Goal: Task Accomplishment & Management: Complete application form

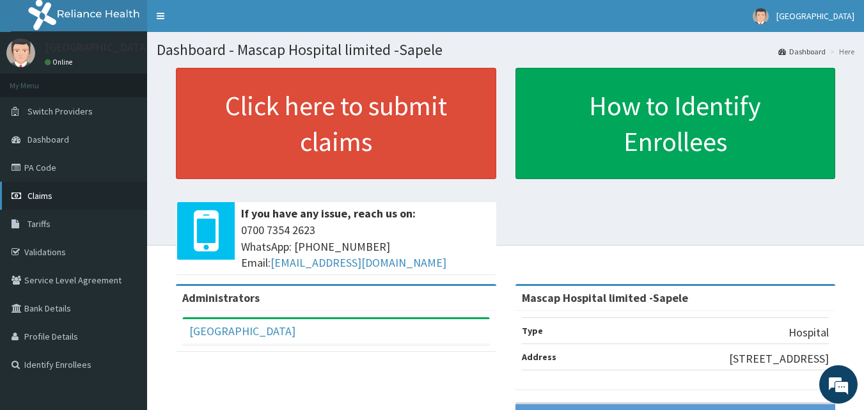
click at [31, 194] on span "Claims" at bounding box center [40, 196] width 25 height 12
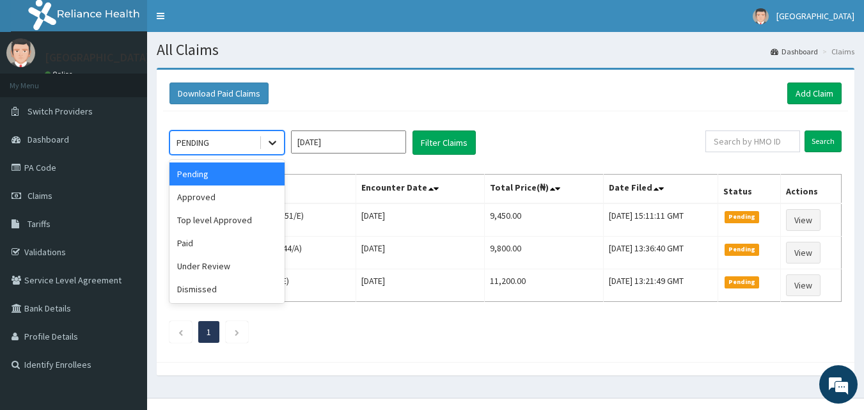
click at [267, 141] on icon at bounding box center [272, 142] width 13 height 13
click at [188, 201] on div "Approved" at bounding box center [227, 197] width 115 height 23
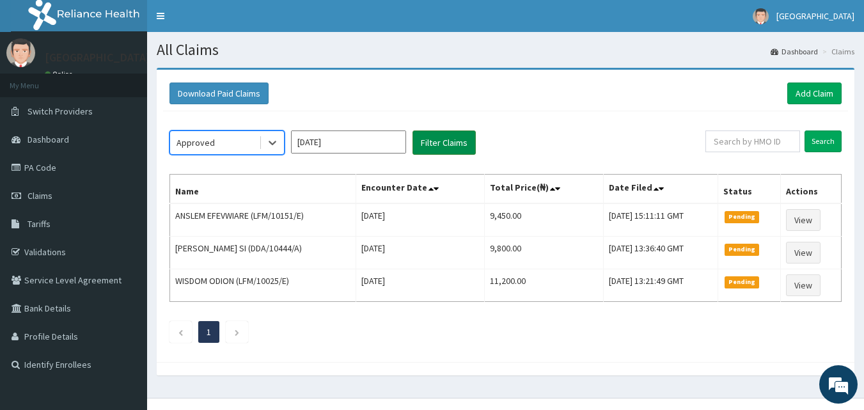
click at [427, 143] on button "Filter Claims" at bounding box center [444, 143] width 63 height 24
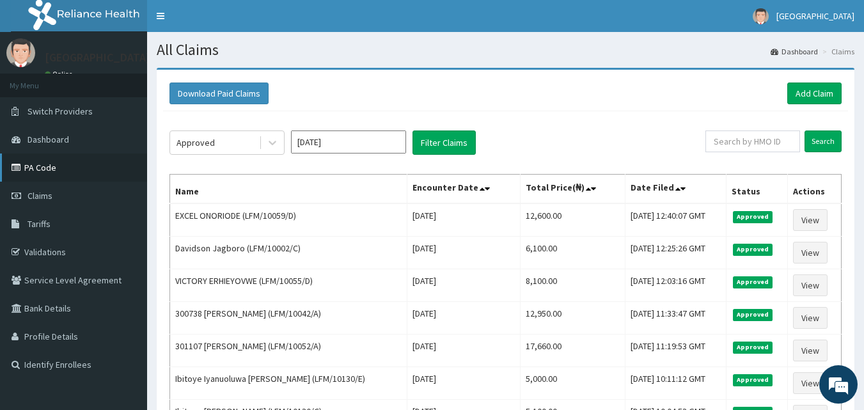
click at [36, 170] on link "PA Code" at bounding box center [73, 168] width 147 height 28
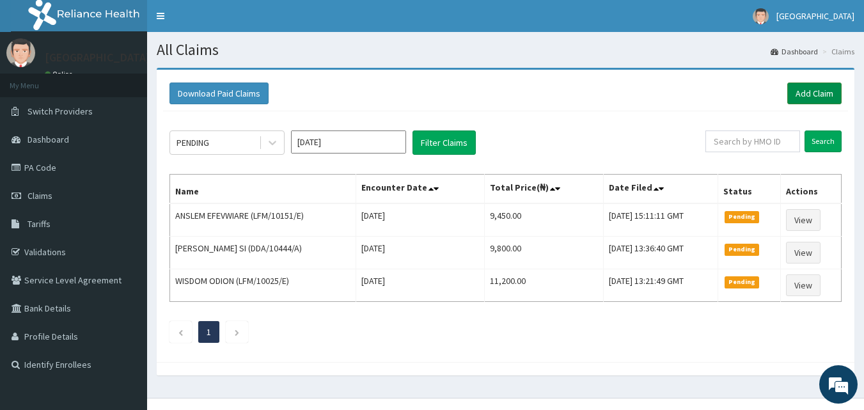
click at [804, 93] on link "Add Claim" at bounding box center [815, 94] width 54 height 22
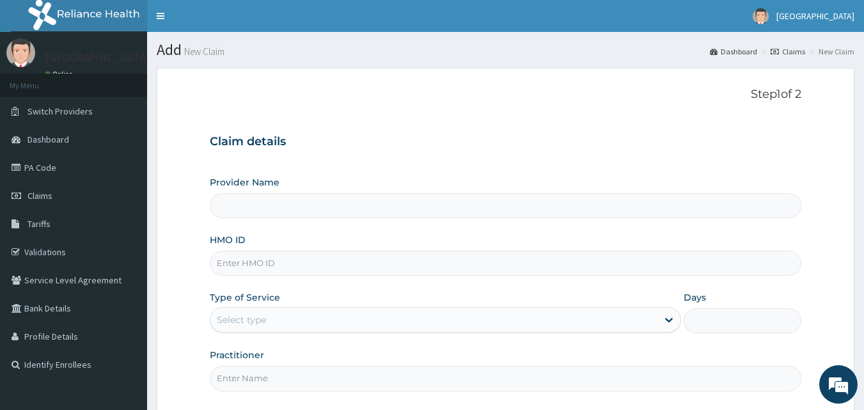
type input "Mascap Hospital limited -Sapele"
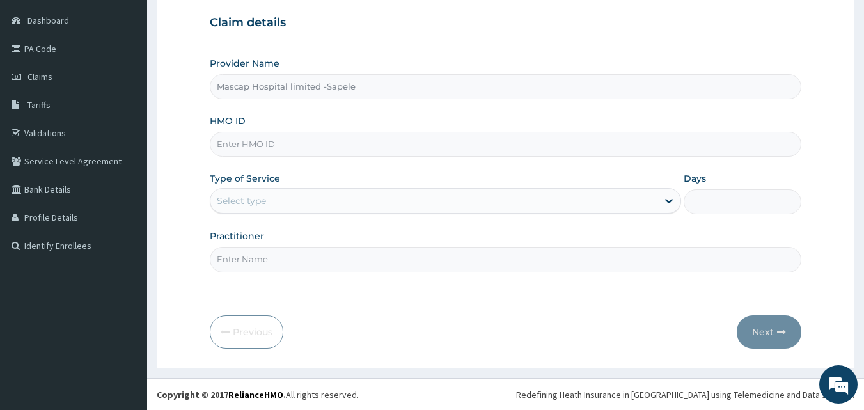
scroll to position [120, 0]
click at [288, 141] on input "HMO ID" at bounding box center [506, 143] width 592 height 25
click at [323, 145] on input "HMO ID" at bounding box center [506, 143] width 592 height 25
type input "DDA/10429/A"
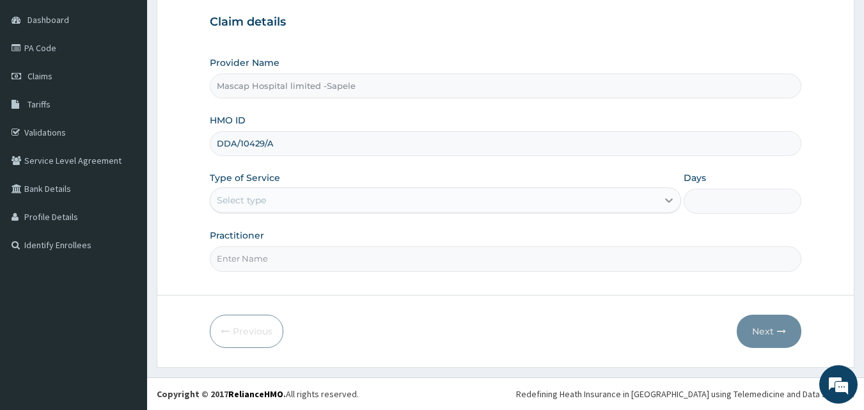
click at [666, 201] on icon at bounding box center [669, 200] width 13 height 13
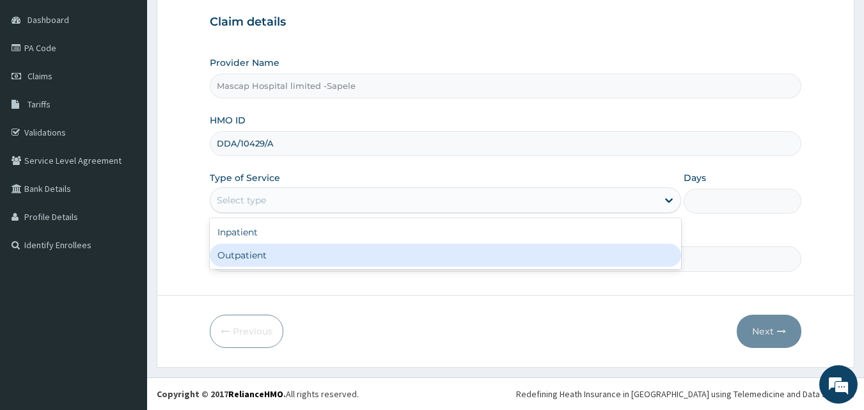
click at [455, 258] on div "Outpatient" at bounding box center [445, 255] width 471 height 23
type input "1"
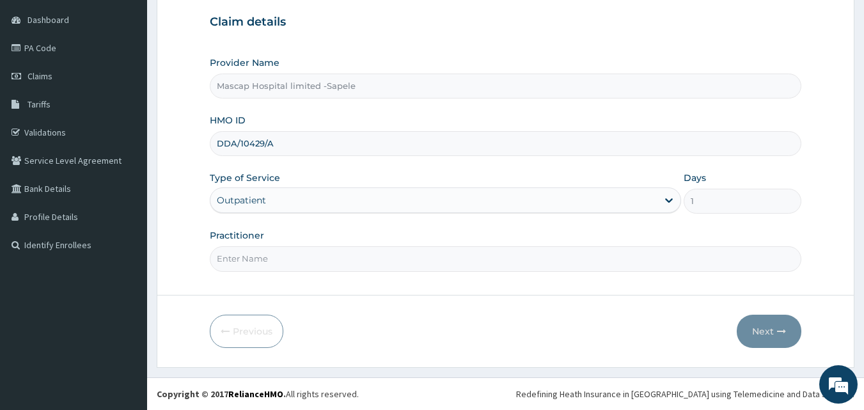
click at [257, 258] on input "Practitioner" at bounding box center [506, 258] width 592 height 25
type input "[PERSON_NAME]"
click at [763, 340] on button "Next" at bounding box center [769, 331] width 65 height 33
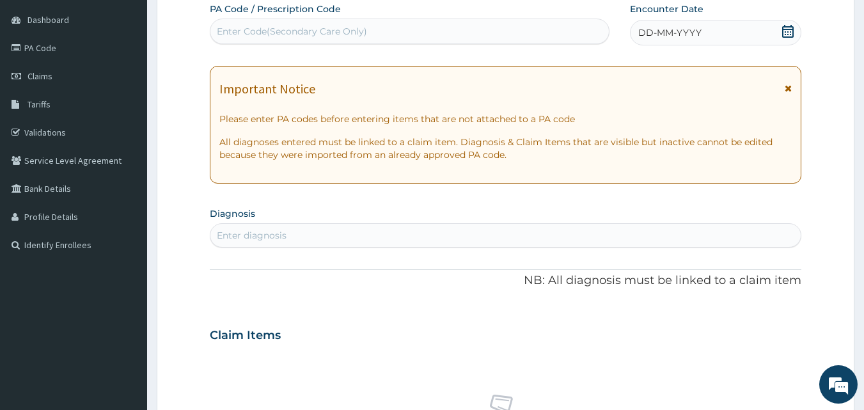
click at [241, 31] on div "Enter Code(Secondary Care Only)" at bounding box center [292, 31] width 150 height 13
paste input "PA/D658F2"
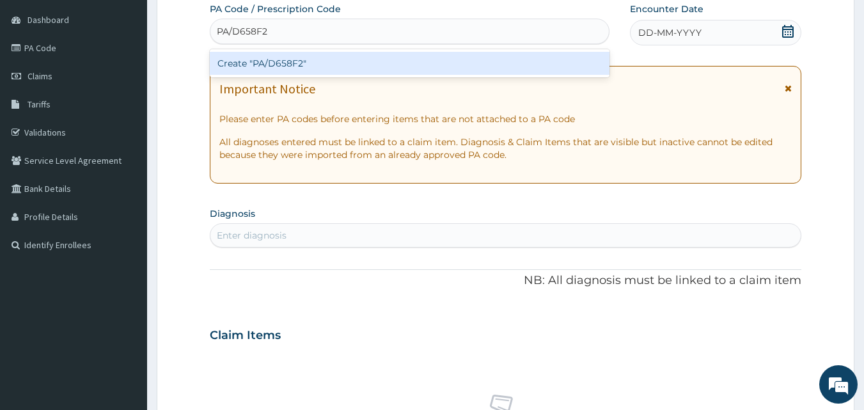
paste input "PA/D658F2"
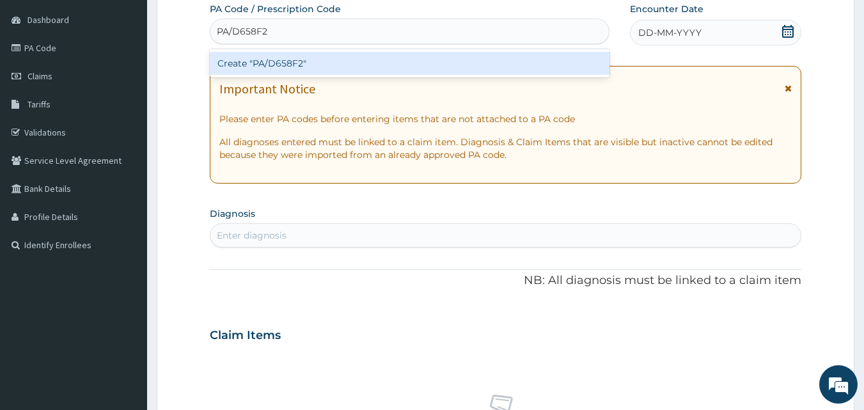
paste input "PA/D658F2"
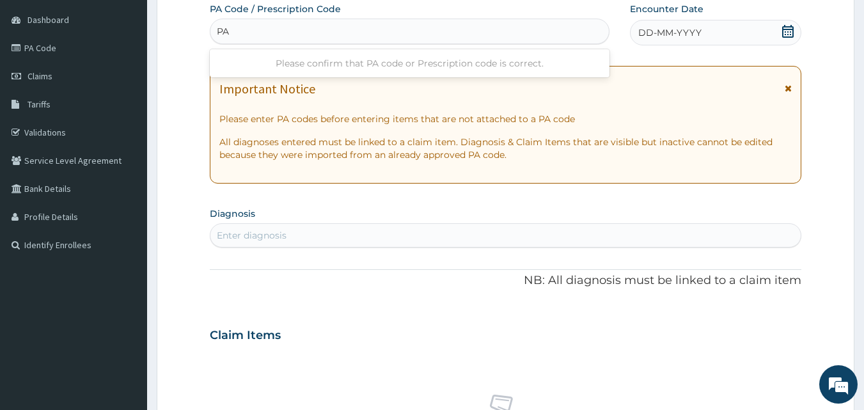
type input "P"
paste input "PA/D658F2"
type input "PA/D658F2"
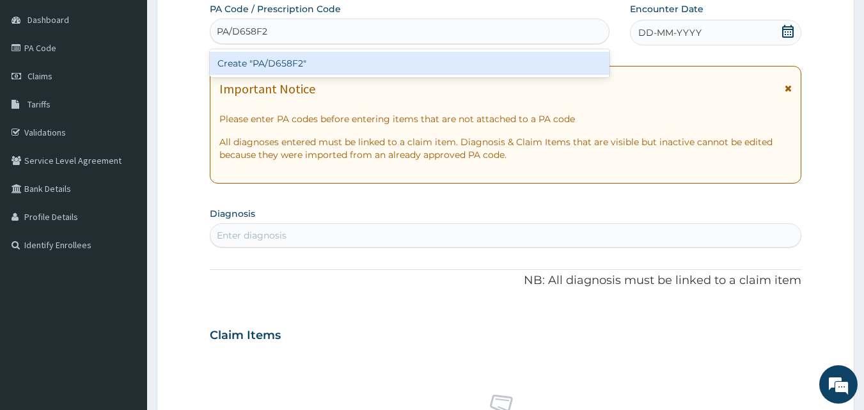
click at [239, 63] on div "Create "PA/D658F2"" at bounding box center [410, 63] width 400 height 23
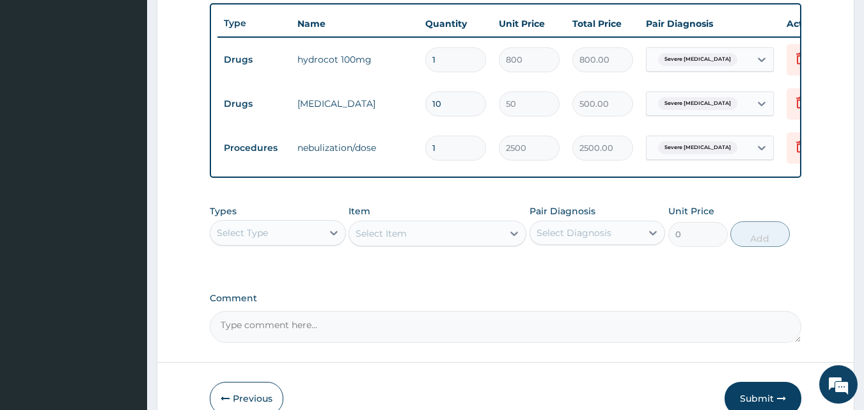
scroll to position [422, 0]
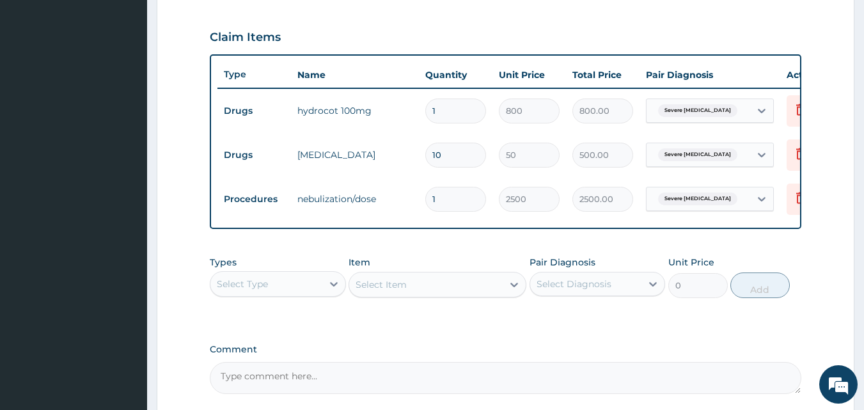
click at [444, 109] on input "1" at bounding box center [455, 111] width 61 height 25
type input "0.00"
type input "2"
type input "1600.00"
type input "1"
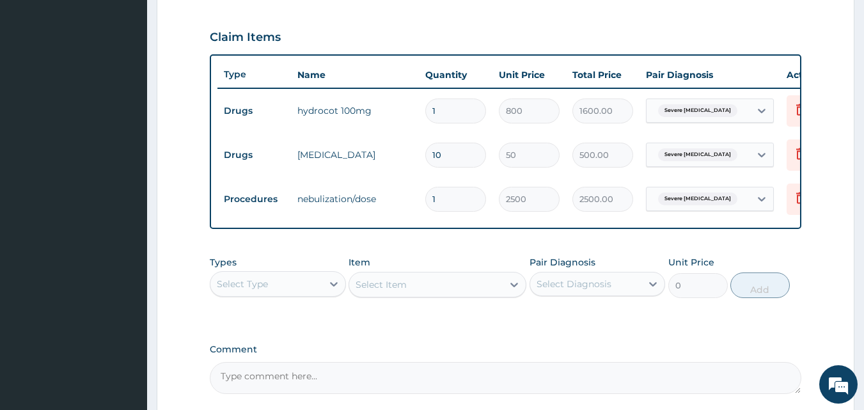
type input "800.00"
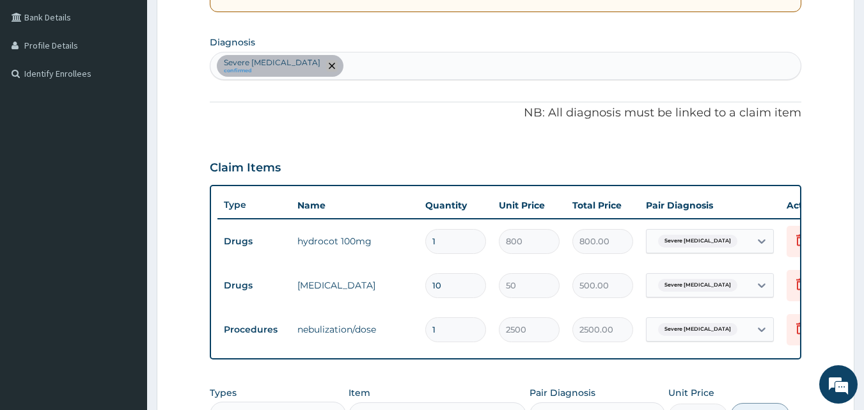
scroll to position [166, 0]
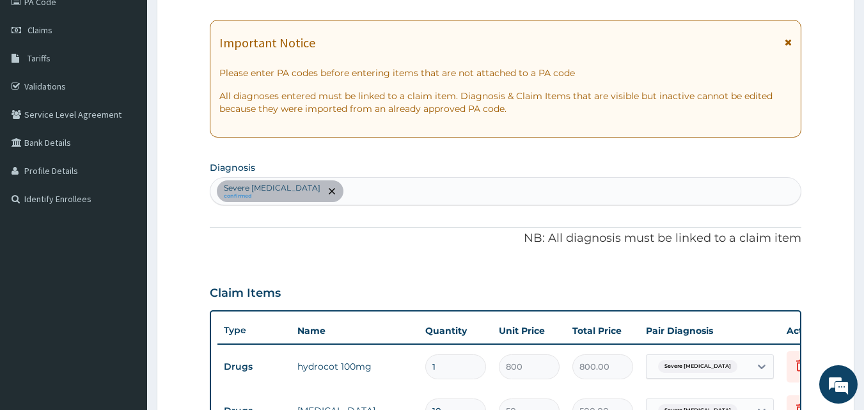
click at [351, 191] on div "Severe [MEDICAL_DATA] confirmed" at bounding box center [505, 191] width 591 height 27
type input "MALA"
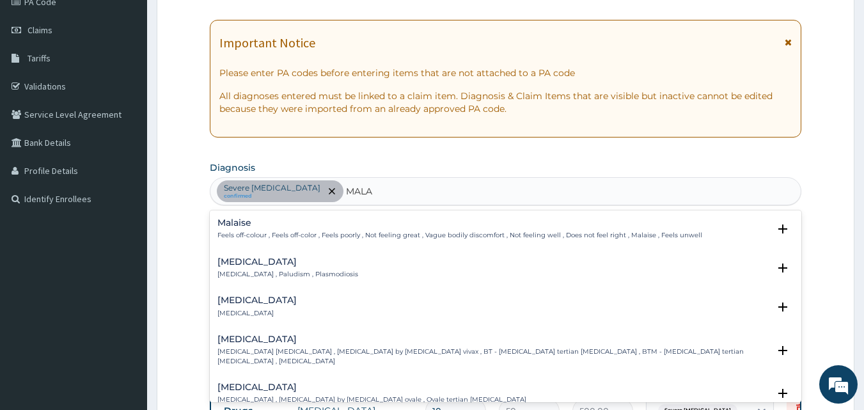
click at [254, 272] on p "[MEDICAL_DATA] , Paludism , Plasmodiosis" at bounding box center [288, 274] width 141 height 9
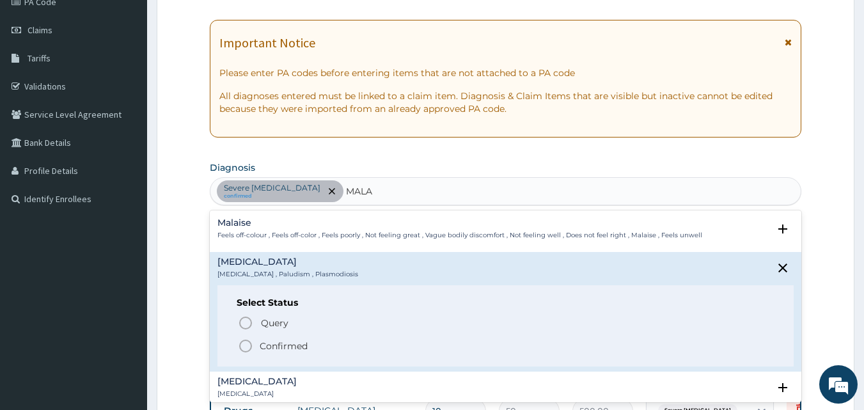
click at [244, 348] on icon "status option filled" at bounding box center [245, 345] width 15 height 15
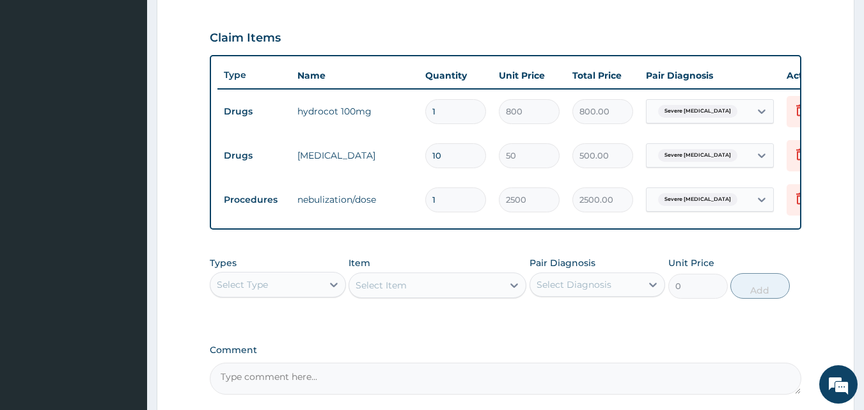
scroll to position [422, 0]
click at [452, 108] on input "1" at bounding box center [455, 111] width 61 height 25
type input "0.00"
type input "2"
type input "1600.00"
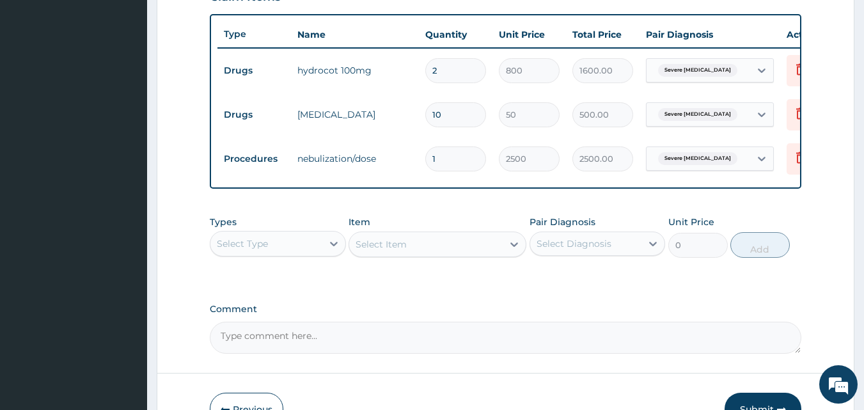
scroll to position [550, 0]
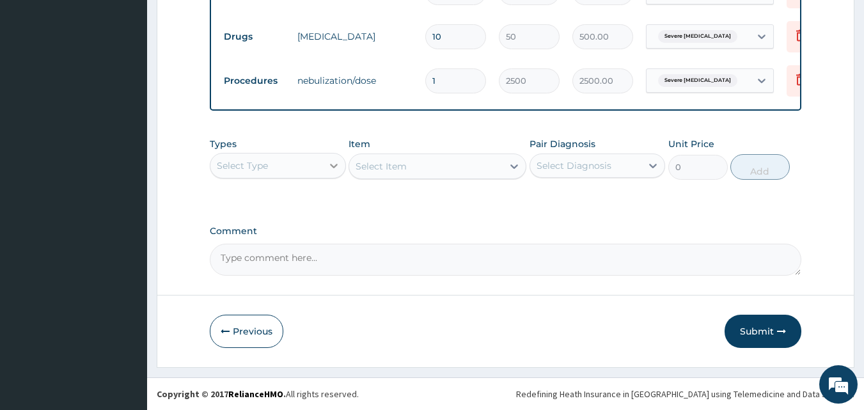
type input "2"
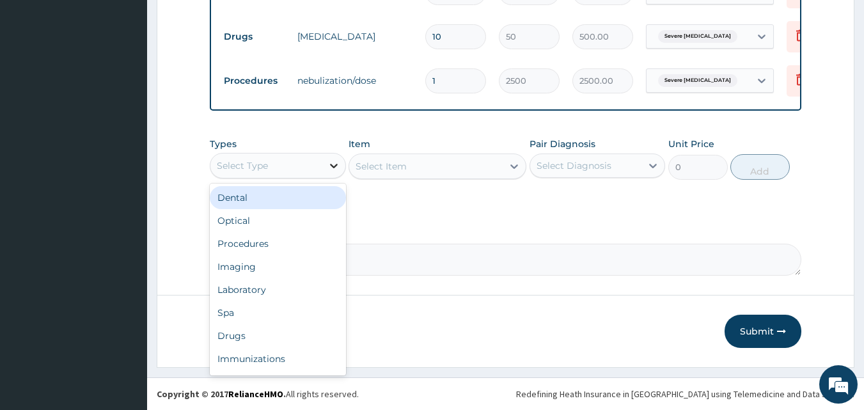
click at [336, 164] on icon at bounding box center [334, 165] width 13 height 13
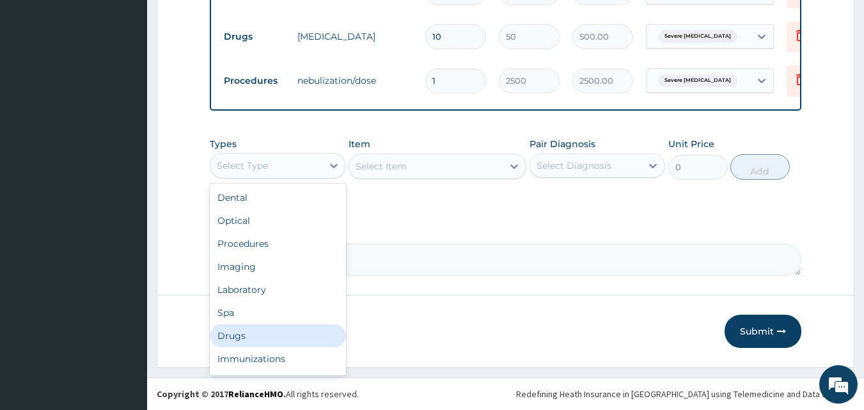
drag, startPoint x: 256, startPoint y: 334, endPoint x: 312, endPoint y: 268, distance: 86.7
click at [256, 335] on div "Drugs" at bounding box center [278, 335] width 136 height 23
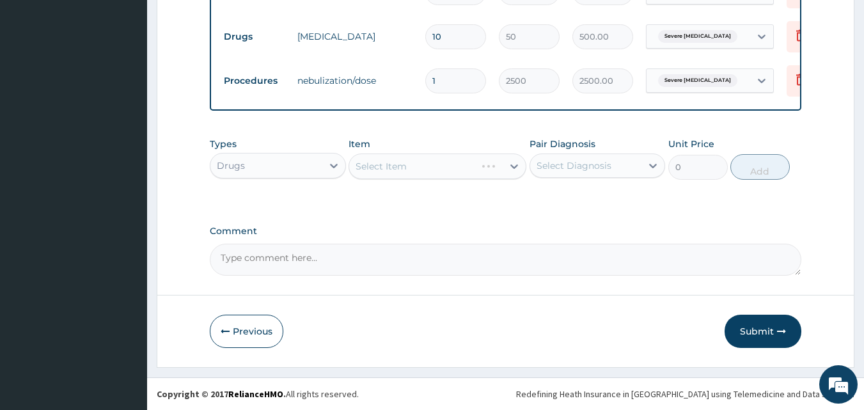
click at [384, 168] on div "Select Item" at bounding box center [438, 167] width 178 height 26
click at [509, 166] on icon at bounding box center [514, 166] width 13 height 13
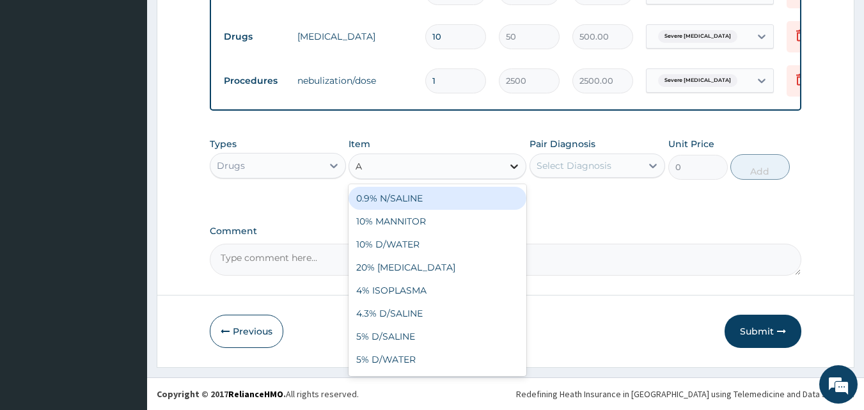
type input "AZ"
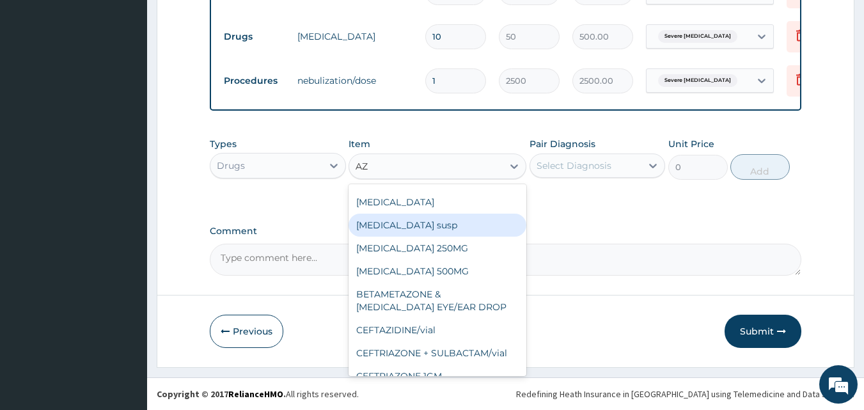
scroll to position [64, 0]
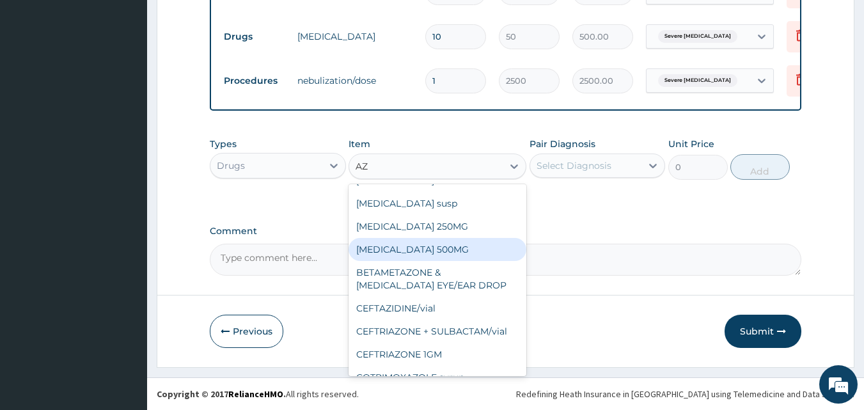
click at [382, 253] on div "[MEDICAL_DATA] 500MG" at bounding box center [438, 249] width 178 height 23
type input "250"
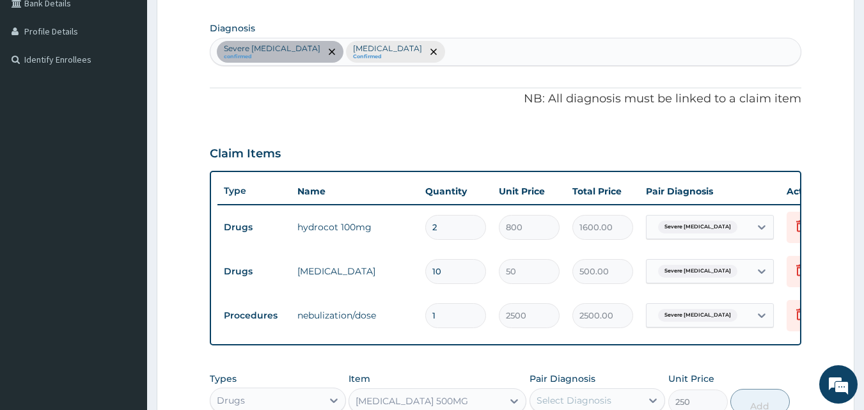
scroll to position [294, 0]
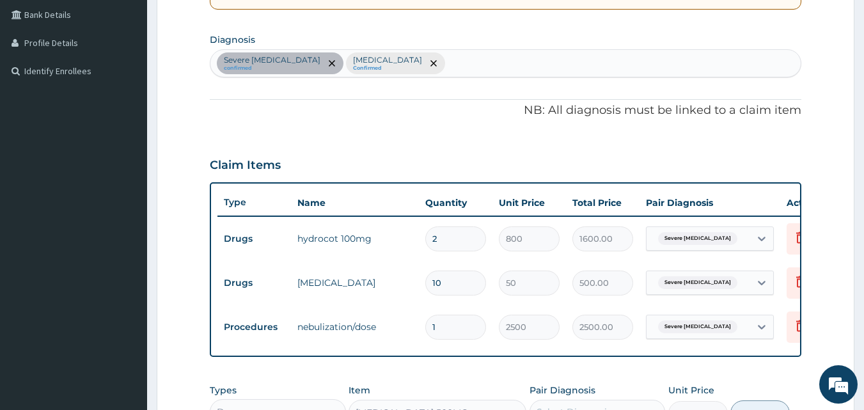
click at [388, 61] on div "Severe [MEDICAL_DATA] confirmed [MEDICAL_DATA] Confirmed" at bounding box center [505, 63] width 591 height 27
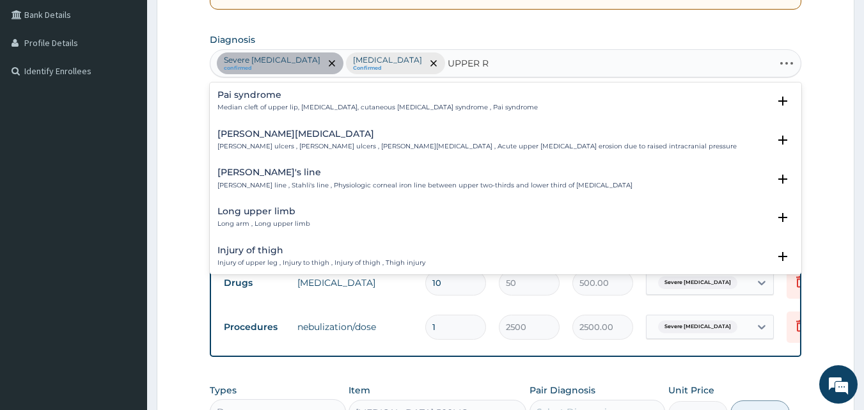
type input "UPPER RE"
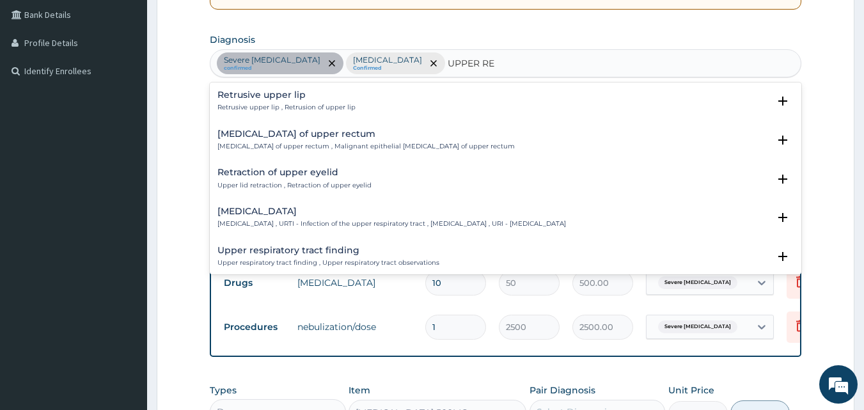
click at [299, 207] on h4 "[MEDICAL_DATA]" at bounding box center [392, 212] width 349 height 10
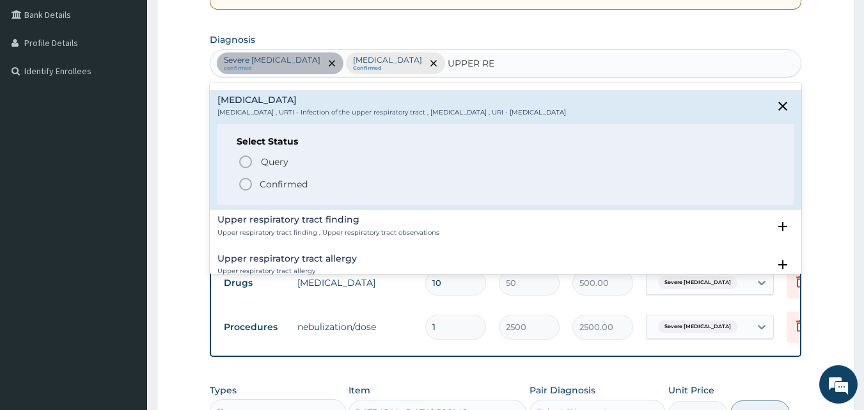
scroll to position [128, 0]
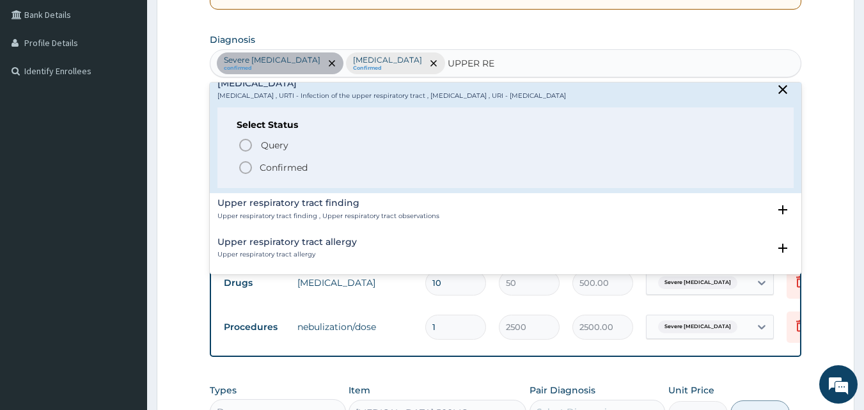
click at [246, 166] on icon "status option filled" at bounding box center [245, 167] width 15 height 15
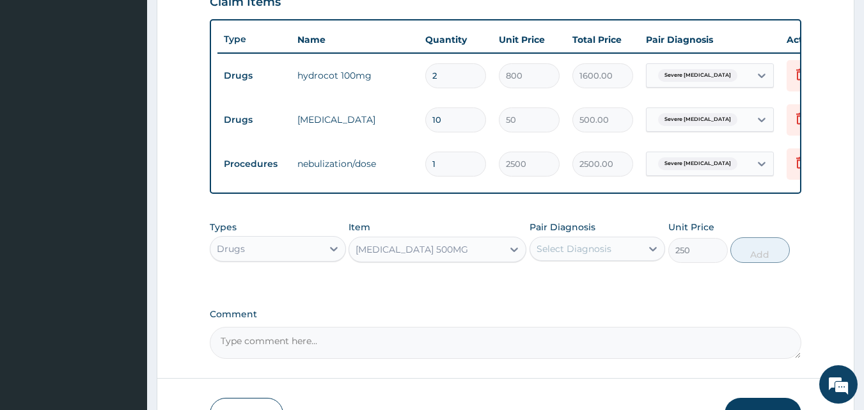
scroll to position [550, 0]
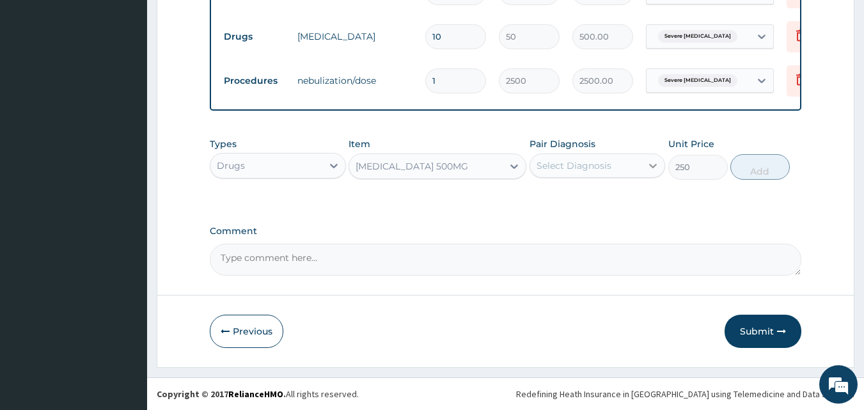
click at [656, 164] on icon at bounding box center [654, 166] width 8 height 4
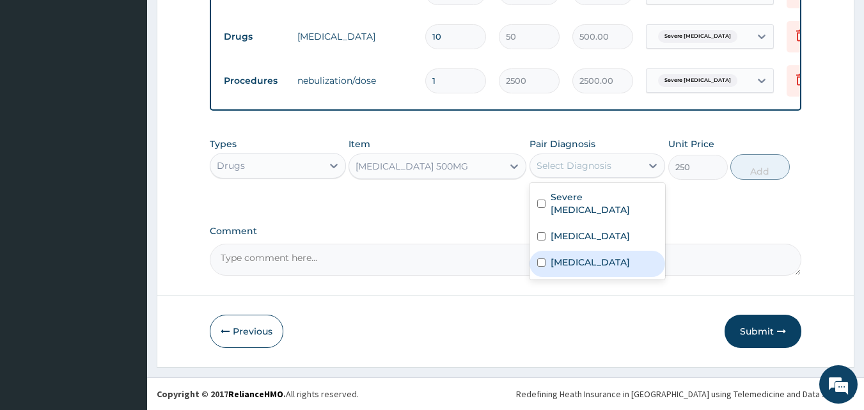
click at [547, 256] on div "[MEDICAL_DATA]" at bounding box center [598, 264] width 136 height 26
checkbox input "true"
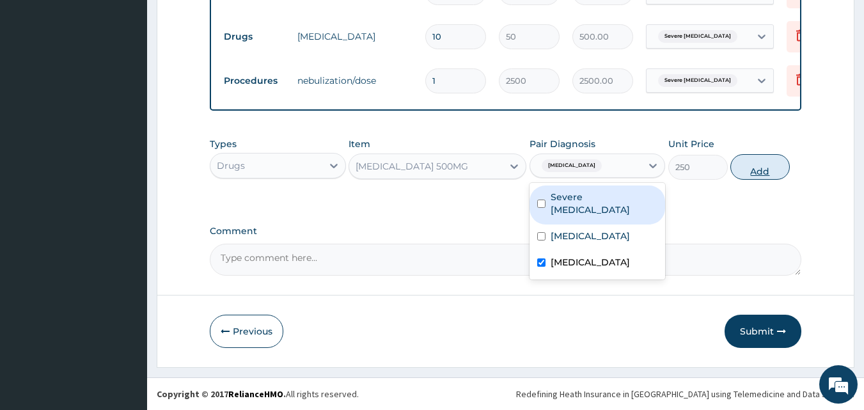
click at [757, 170] on button "Add" at bounding box center [760, 167] width 59 height 26
type input "0"
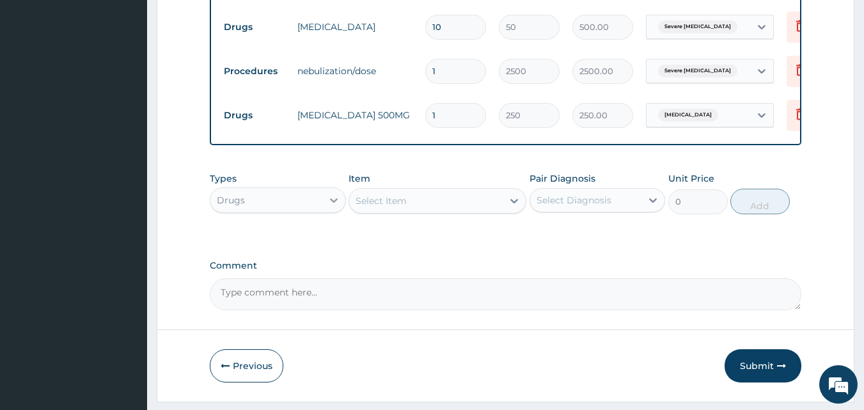
click at [328, 207] on icon at bounding box center [334, 200] width 13 height 13
type input "A"
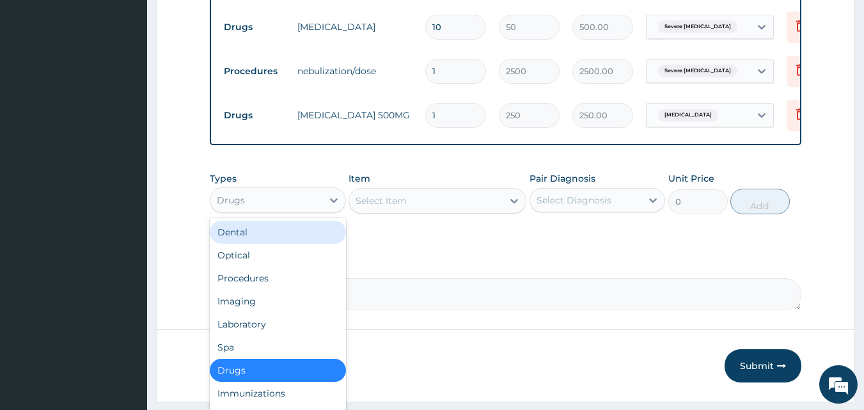
click at [406, 207] on div "Select Item" at bounding box center [381, 200] width 51 height 13
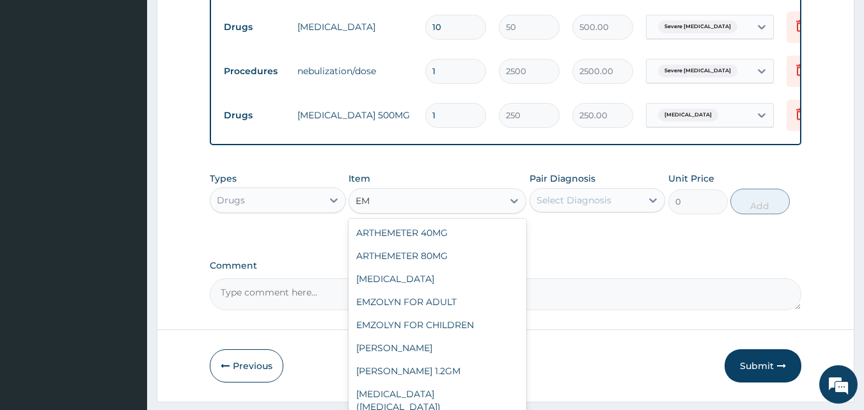
type input "E"
type input "BE"
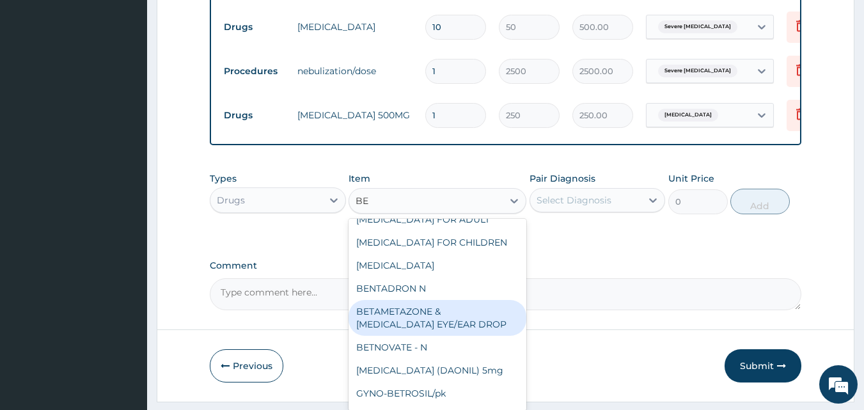
scroll to position [64, 0]
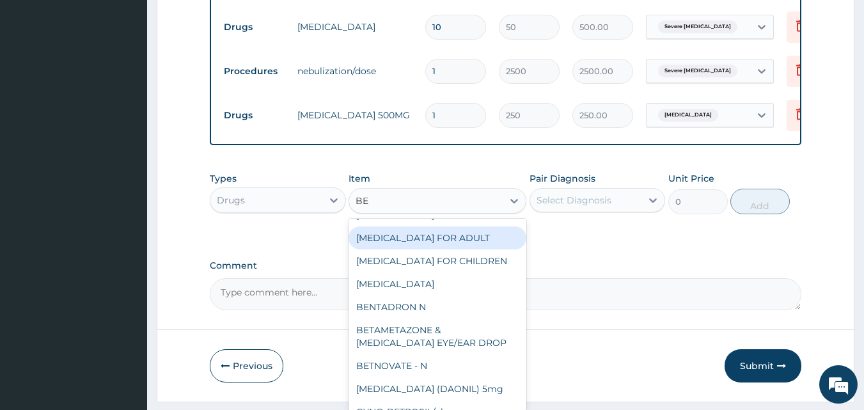
click at [399, 249] on div "[MEDICAL_DATA] FOR ADULT" at bounding box center [438, 237] width 178 height 23
type input "1200"
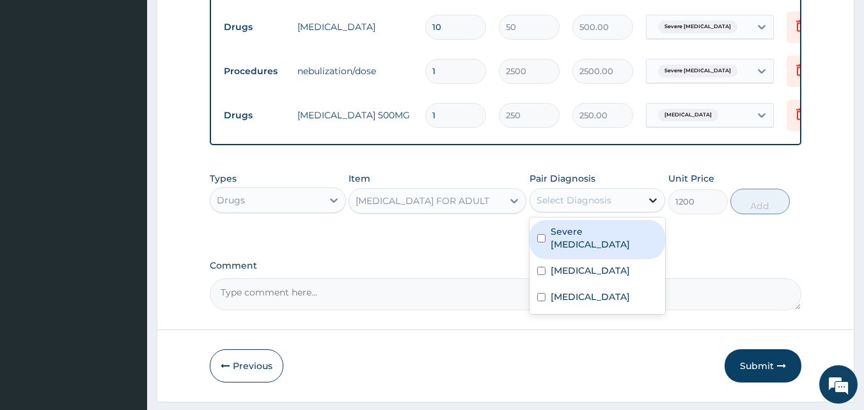
click at [652, 207] on icon at bounding box center [653, 200] width 13 height 13
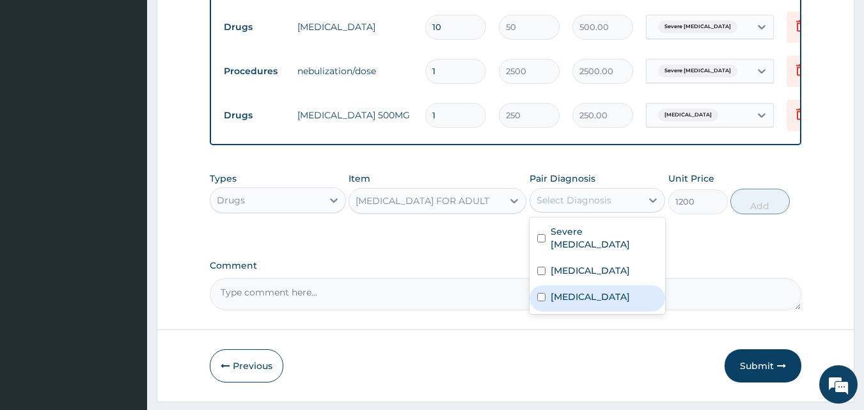
click at [541, 301] on input "checkbox" at bounding box center [541, 297] width 8 height 8
checkbox input "true"
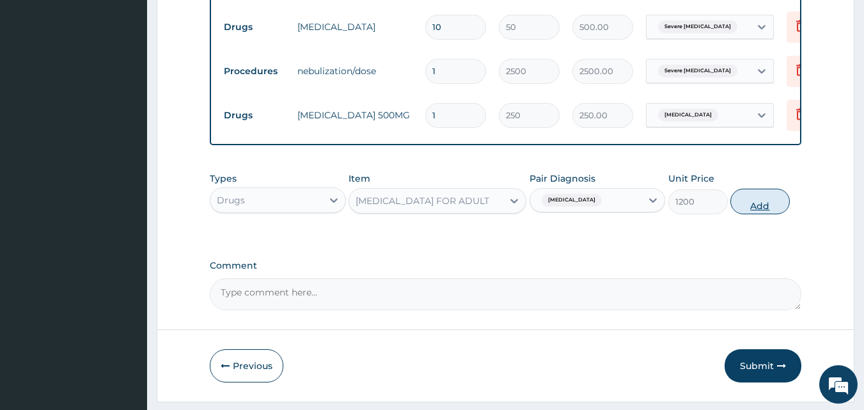
click at [754, 212] on button "Add" at bounding box center [760, 202] width 59 height 26
type input "0"
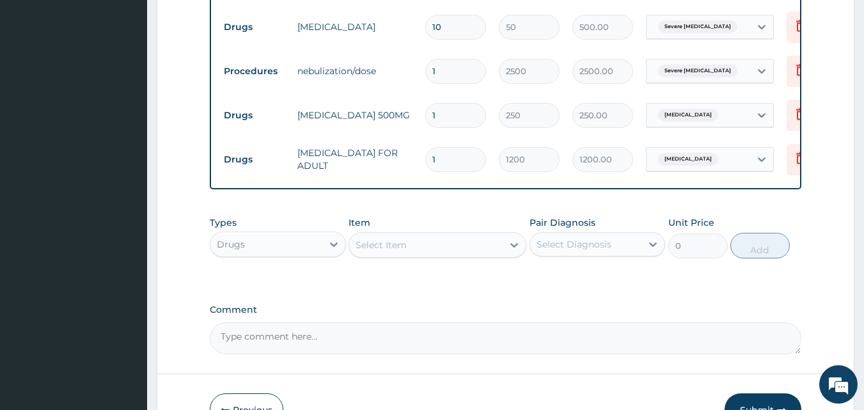
click at [426, 255] on div "Select Item" at bounding box center [426, 245] width 154 height 20
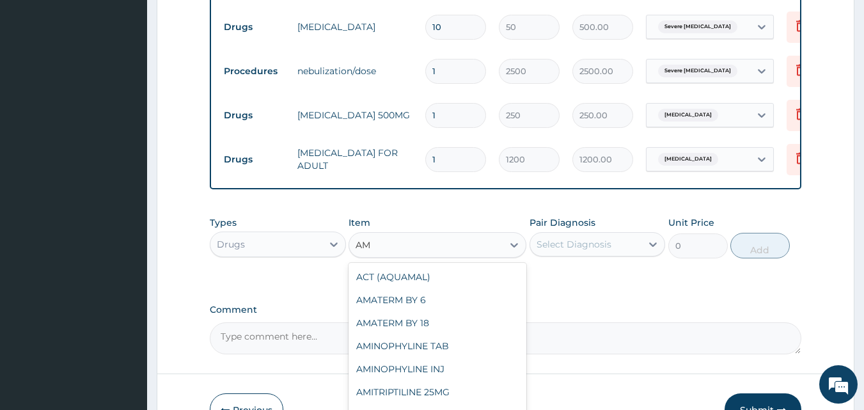
type input "A"
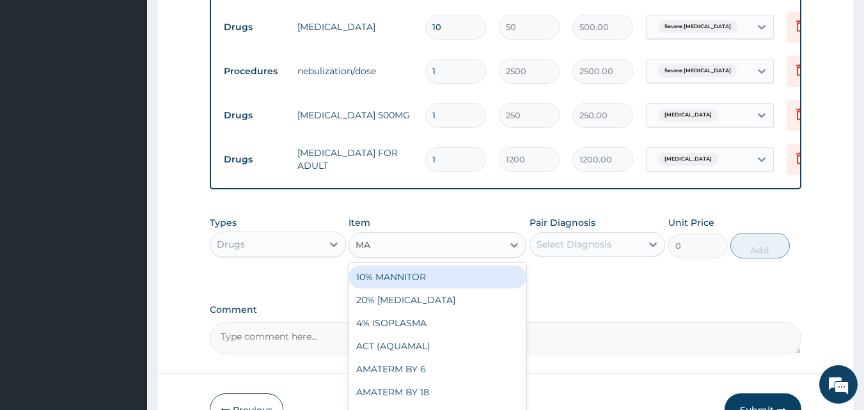
type input "MAL"
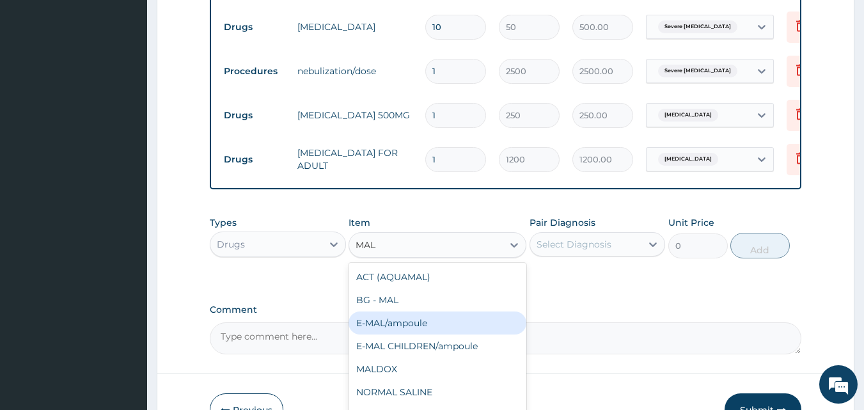
click at [384, 335] on div "E-MAL/ampoule" at bounding box center [438, 323] width 178 height 23
type input "1000"
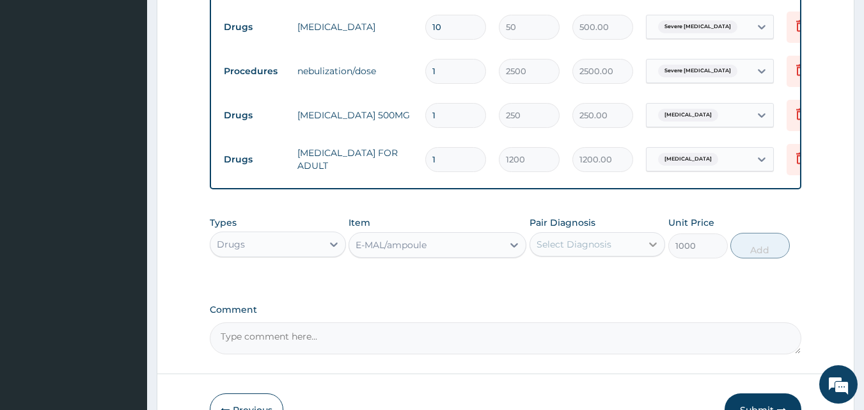
click at [653, 250] on icon at bounding box center [653, 244] width 13 height 13
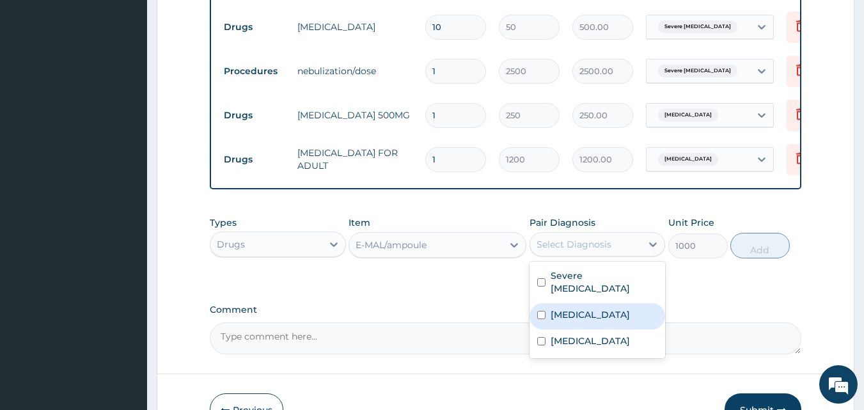
click at [542, 311] on input "checkbox" at bounding box center [541, 315] width 8 height 8
checkbox input "true"
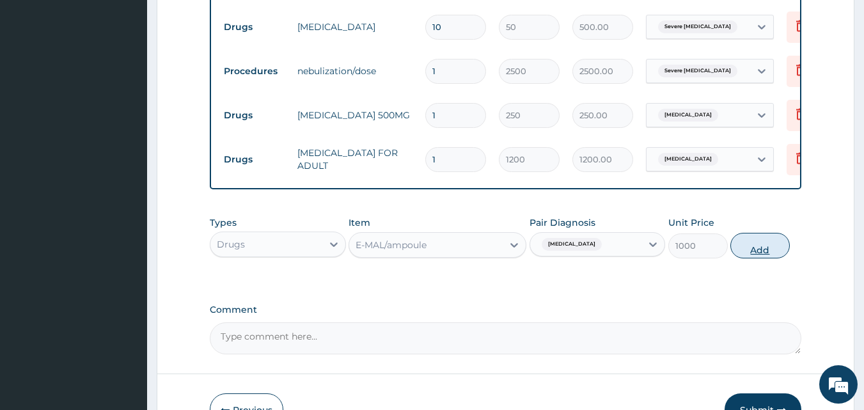
click at [769, 250] on button "Add" at bounding box center [760, 246] width 59 height 26
type input "0"
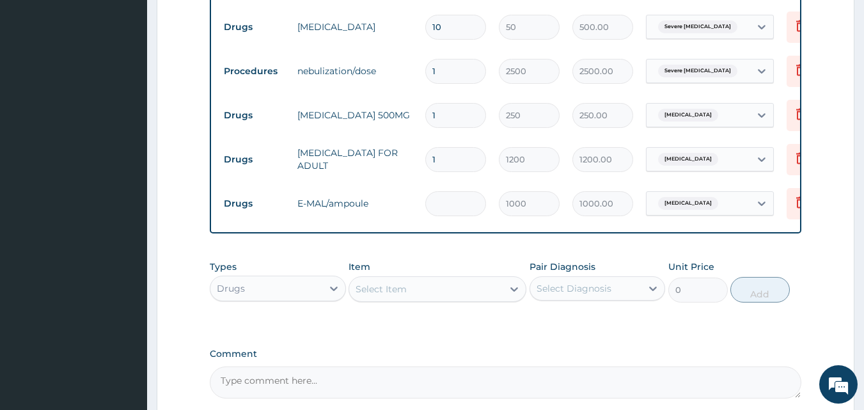
type input "0.00"
type input "3"
type input "3000.00"
type input "3"
click at [386, 296] on div "Select Item" at bounding box center [381, 289] width 51 height 13
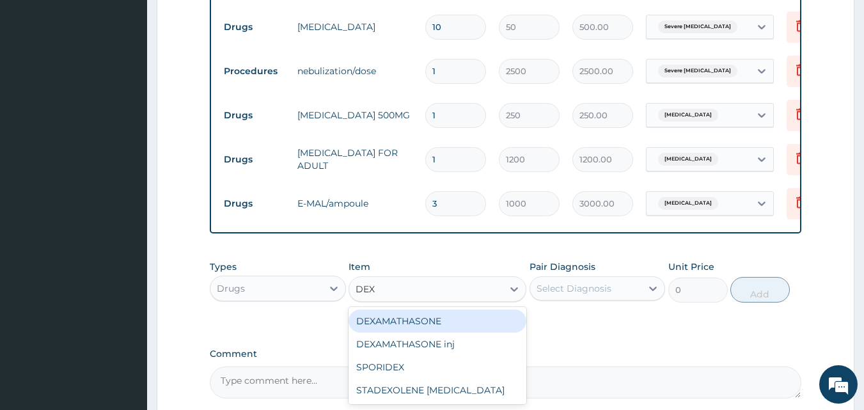
type input "DEXA"
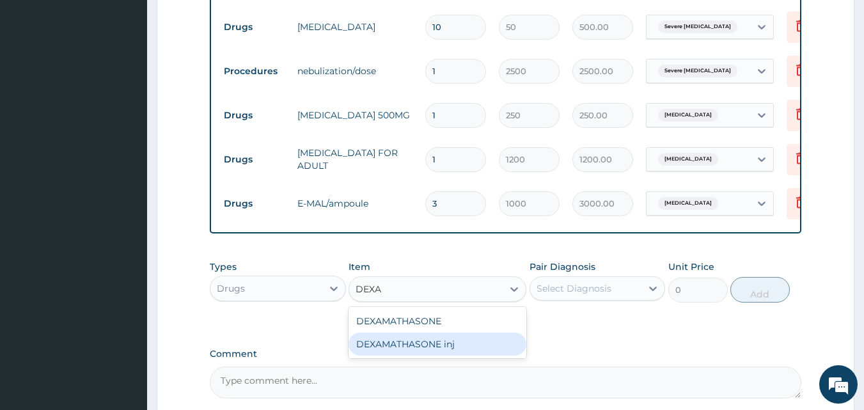
click at [366, 352] on div "DEXAMATHASONE inj" at bounding box center [438, 344] width 178 height 23
type input "300"
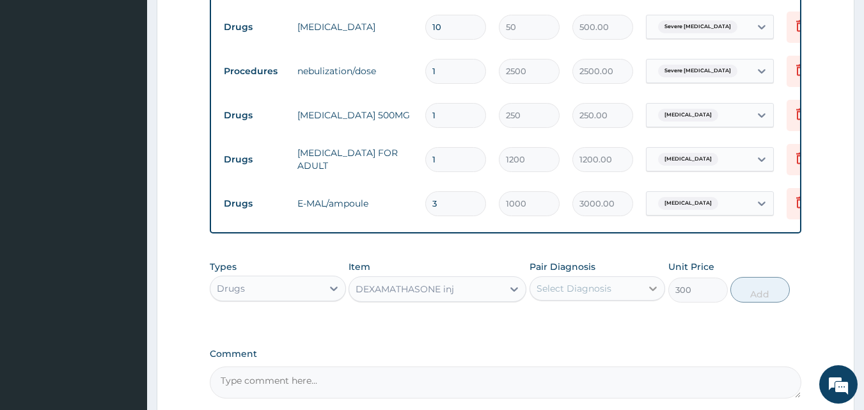
click at [653, 295] on icon at bounding box center [653, 288] width 13 height 13
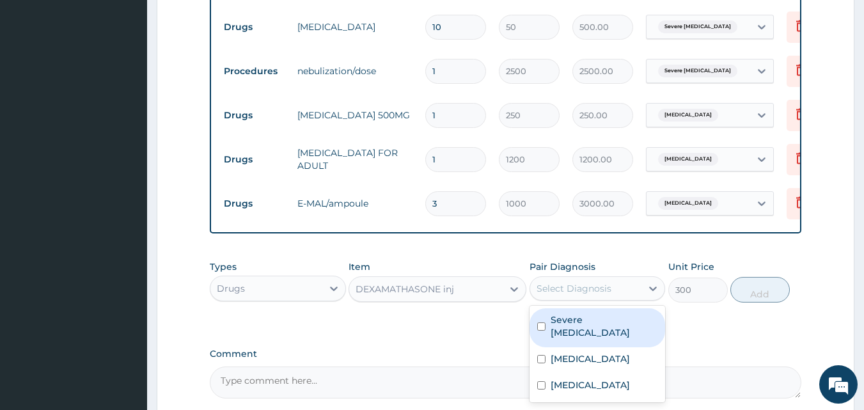
click at [610, 299] on div "Select Diagnosis" at bounding box center [586, 288] width 112 height 20
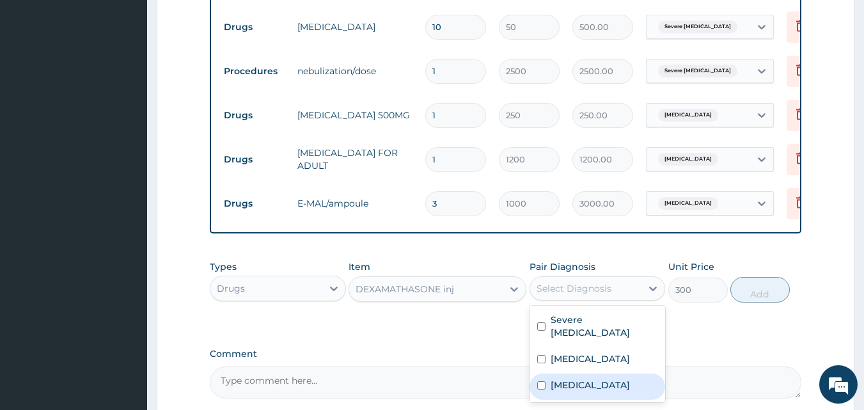
click at [539, 384] on input "checkbox" at bounding box center [541, 385] width 8 height 8
checkbox input "true"
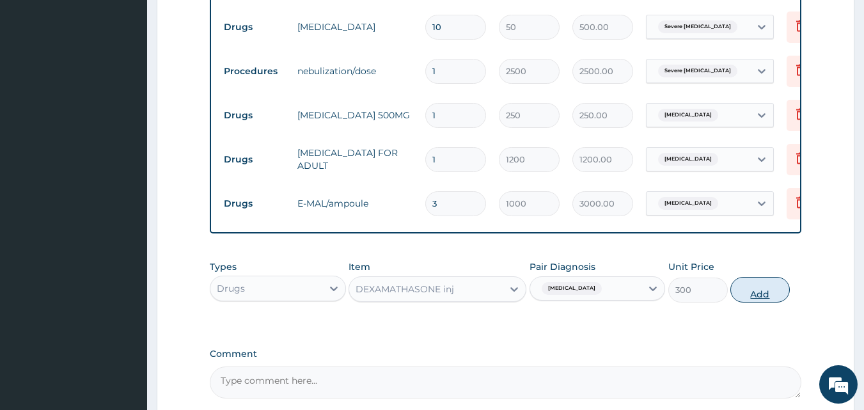
click at [750, 301] on button "Add" at bounding box center [760, 290] width 59 height 26
type input "0"
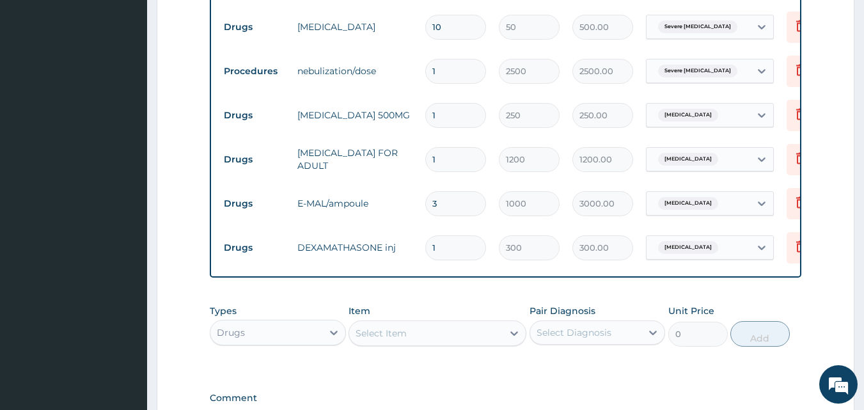
type input "0.00"
type input "4"
type input "1200.00"
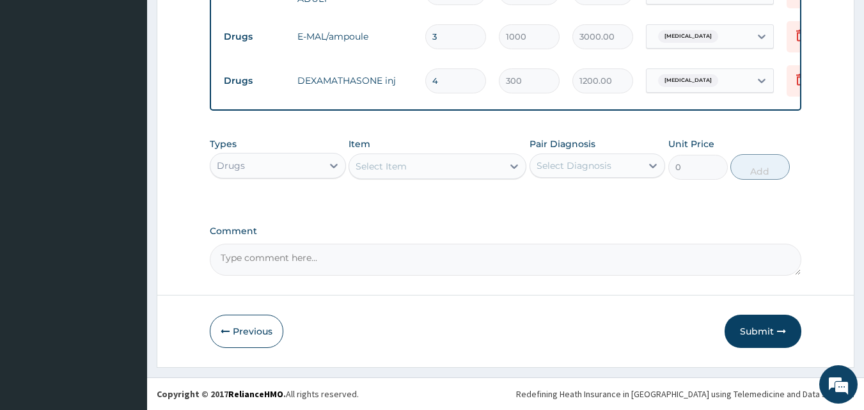
scroll to position [726, 0]
type input "4"
click at [334, 162] on icon at bounding box center [334, 165] width 13 height 13
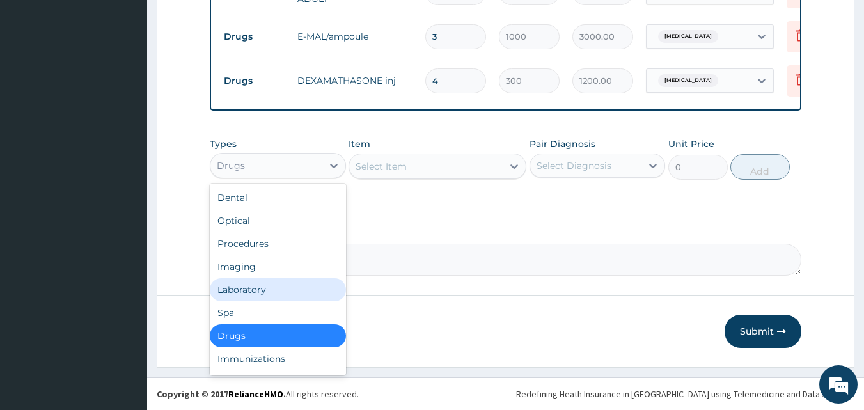
click at [263, 290] on div "Laboratory" at bounding box center [278, 289] width 136 height 23
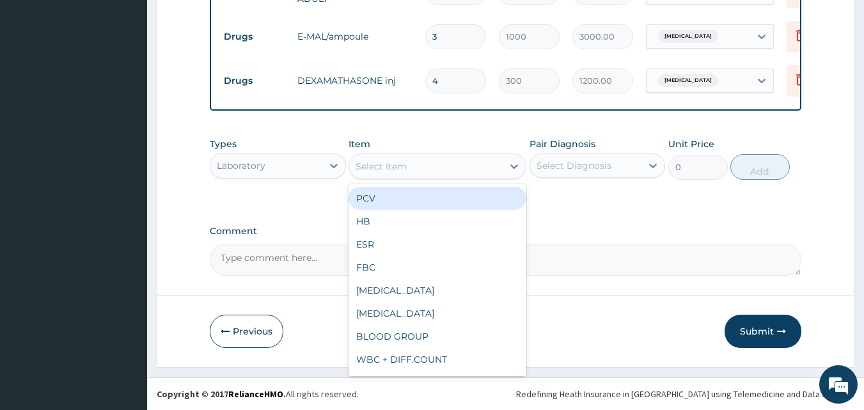
click at [496, 163] on div "Select Item" at bounding box center [426, 166] width 154 height 20
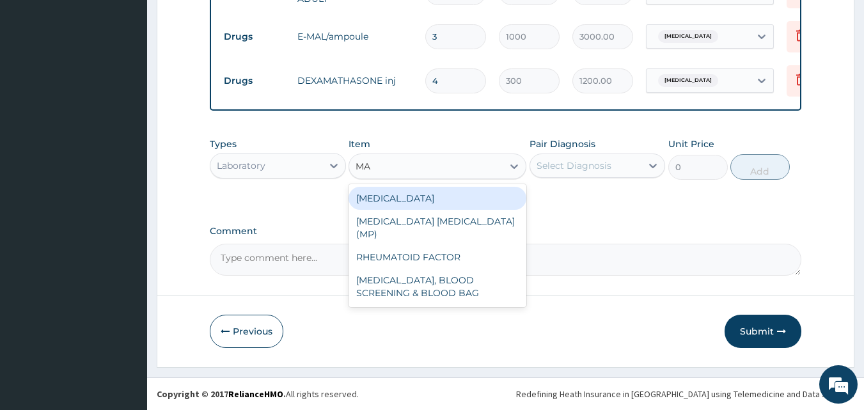
type input "MAL"
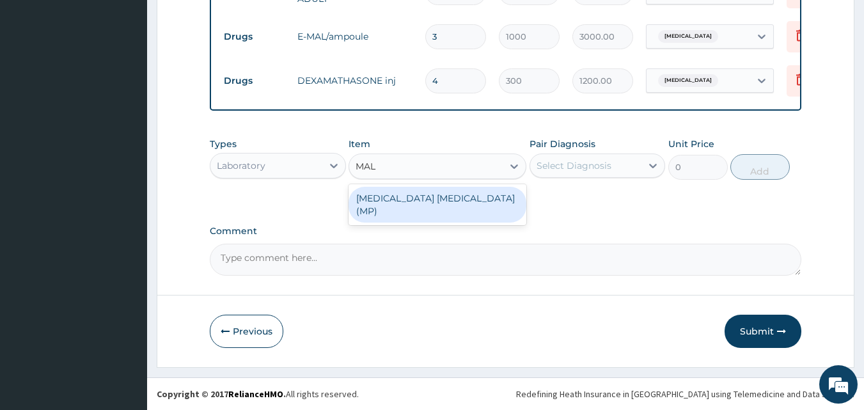
click at [458, 198] on div "[MEDICAL_DATA] [MEDICAL_DATA] (MP)" at bounding box center [438, 205] width 178 height 36
type input "800"
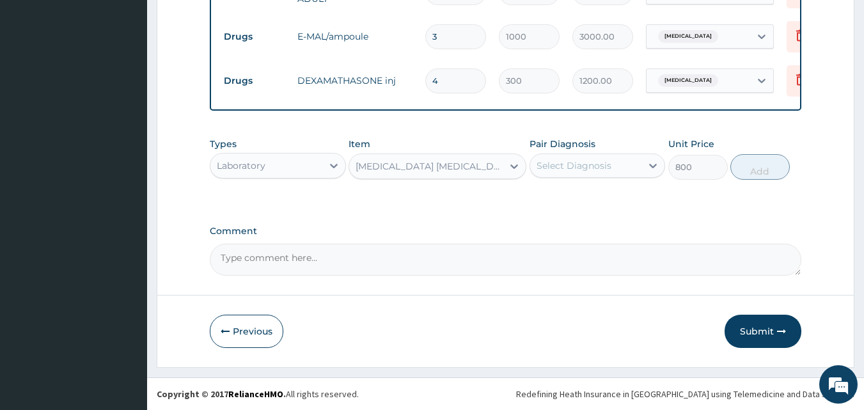
click at [611, 162] on div "Select Diagnosis" at bounding box center [586, 165] width 112 height 20
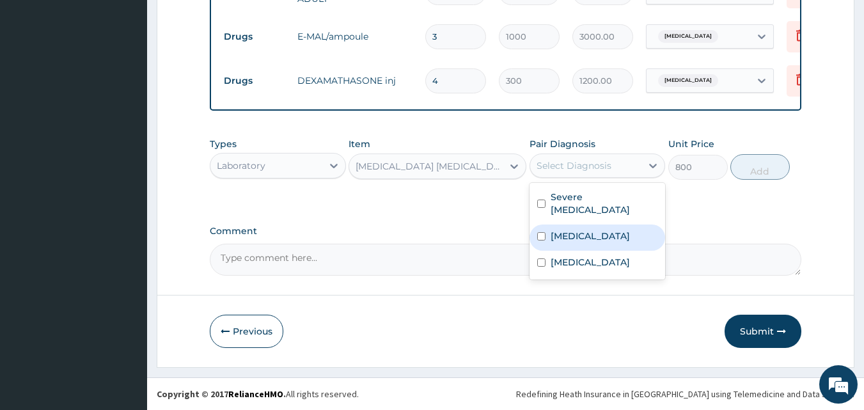
click at [545, 232] on input "checkbox" at bounding box center [541, 236] width 8 height 8
checkbox input "true"
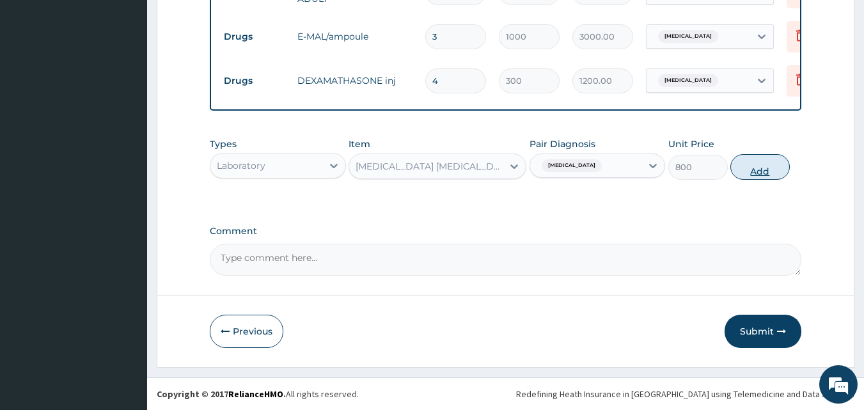
click at [762, 170] on button "Add" at bounding box center [760, 167] width 59 height 26
type input "0"
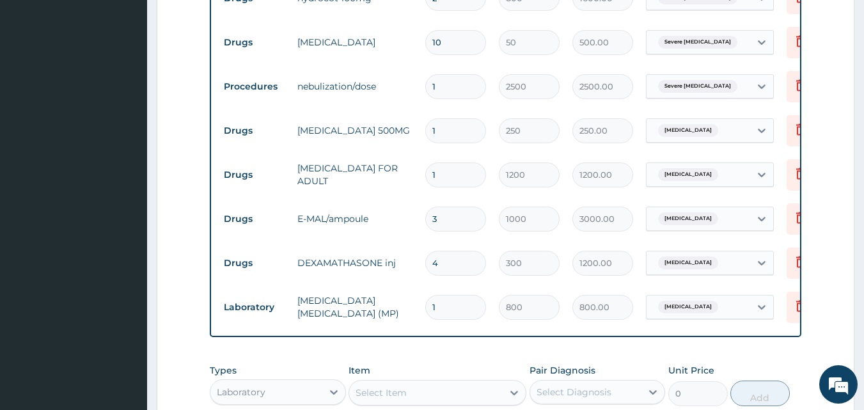
scroll to position [470, 0]
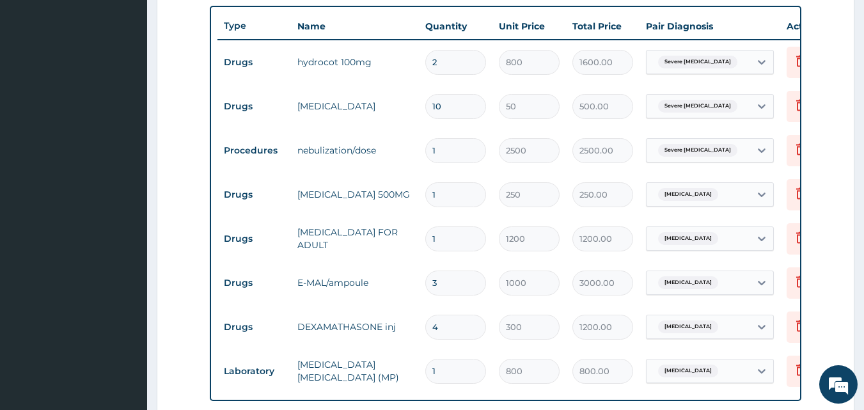
click at [447, 191] on input "1" at bounding box center [455, 194] width 61 height 25
type input "0.00"
type input "1"
type input "250.00"
type input "10"
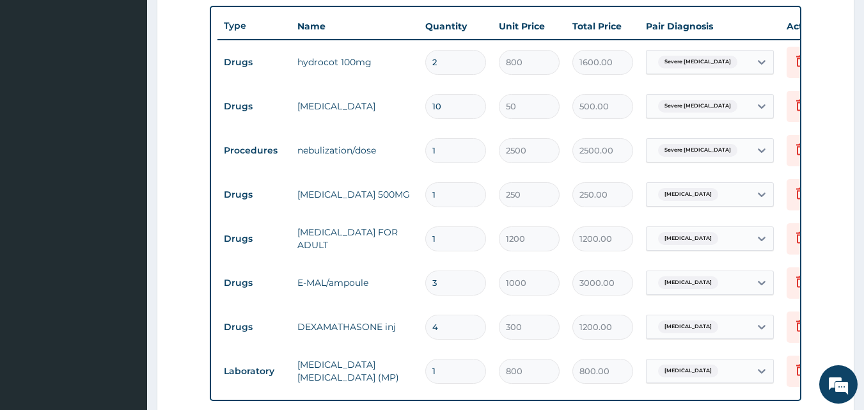
type input "2500.00"
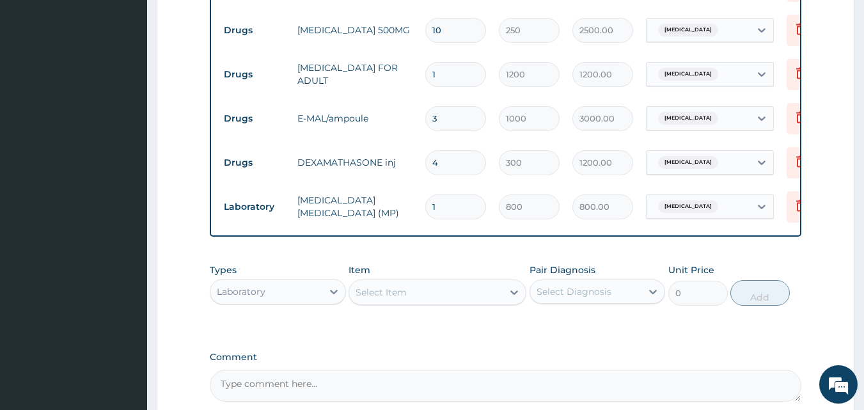
scroll to position [640, 0]
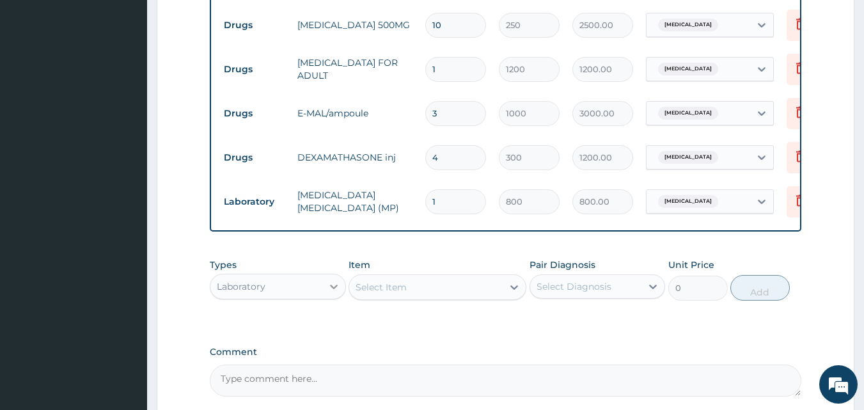
type input "10"
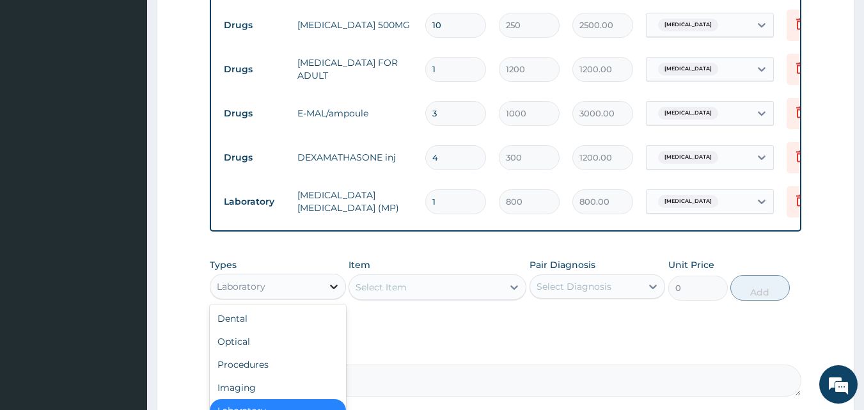
click at [333, 293] on icon at bounding box center [334, 286] width 13 height 13
click at [253, 370] on div "Procedures" at bounding box center [278, 364] width 136 height 23
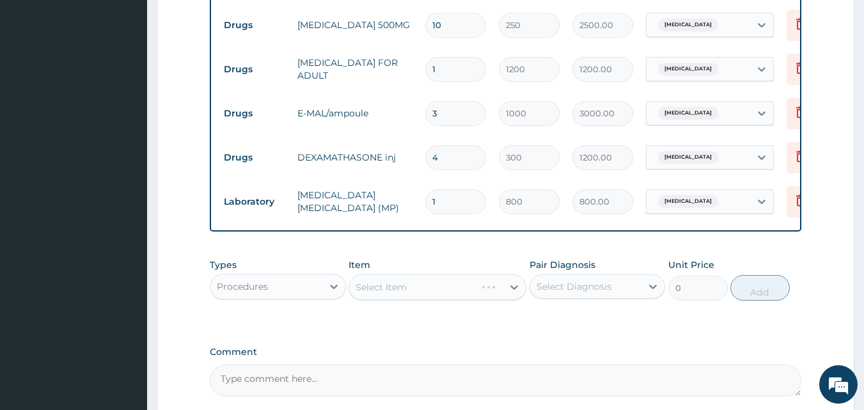
click at [391, 294] on div "Select Item" at bounding box center [438, 287] width 178 height 26
click at [404, 287] on div "Select Item" at bounding box center [426, 287] width 154 height 20
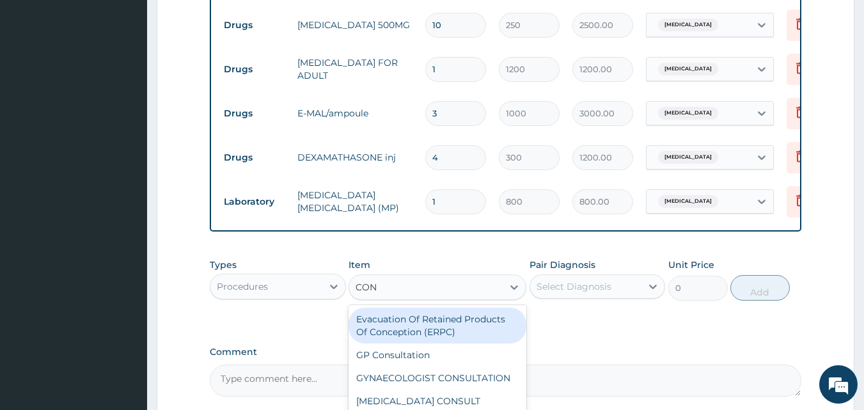
type input "CONS"
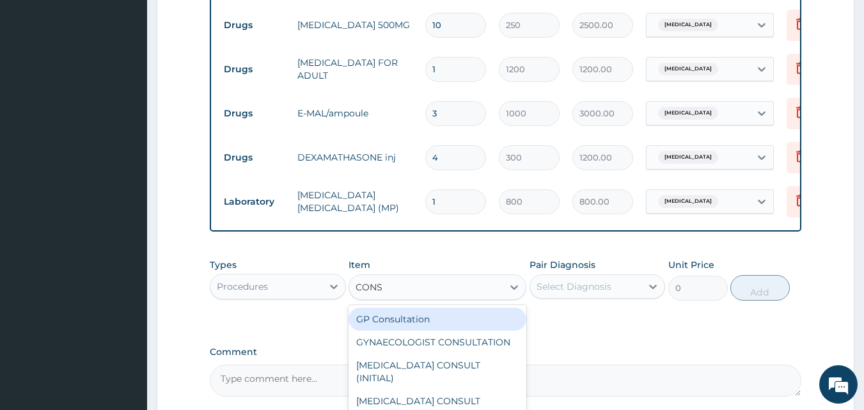
click at [405, 324] on div "GP Consultation" at bounding box center [438, 319] width 178 height 23
type input "1500"
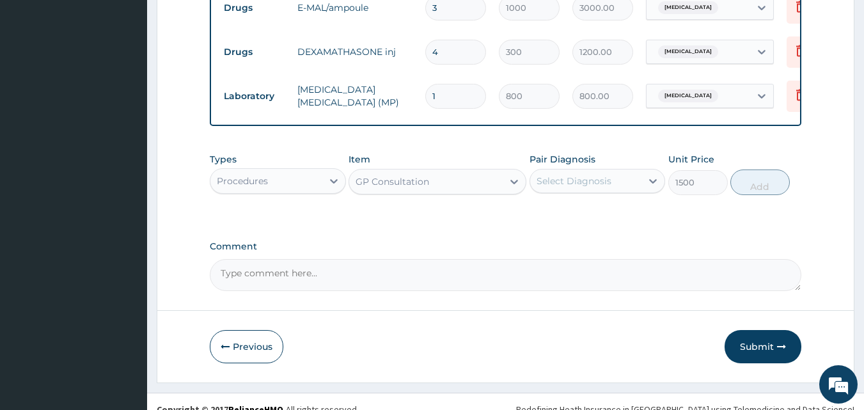
scroll to position [768, 0]
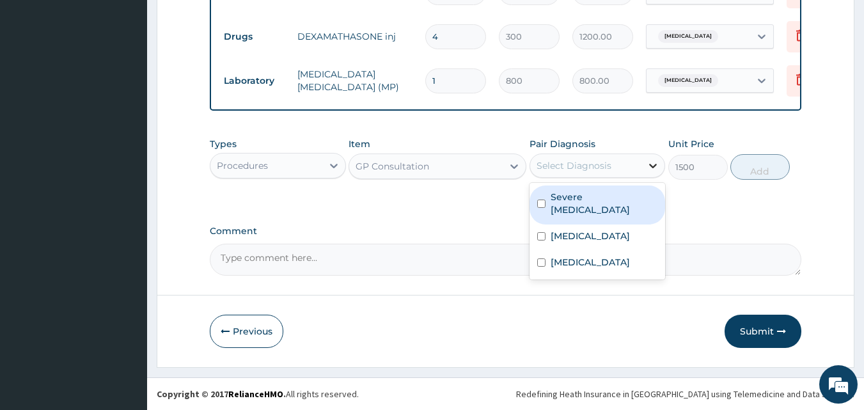
click at [652, 168] on icon at bounding box center [654, 166] width 8 height 4
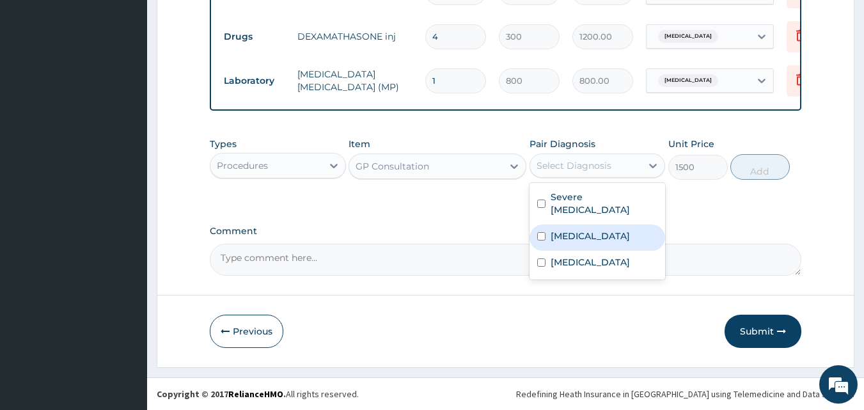
click at [565, 230] on label "[MEDICAL_DATA]" at bounding box center [590, 236] width 79 height 13
checkbox input "true"
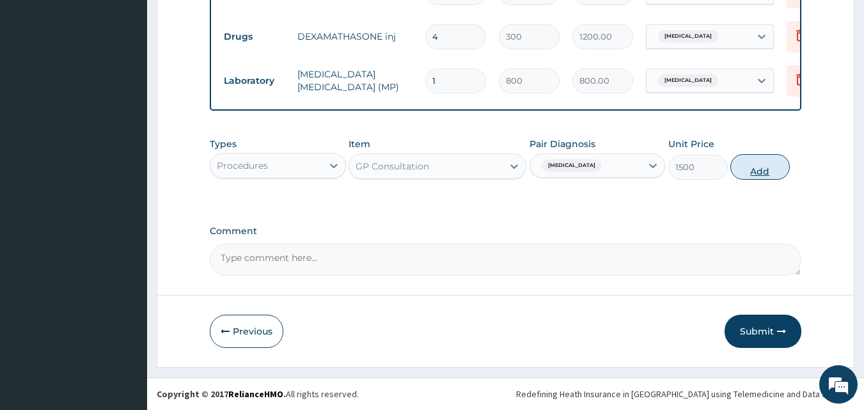
click at [757, 168] on button "Add" at bounding box center [760, 167] width 59 height 26
type input "0"
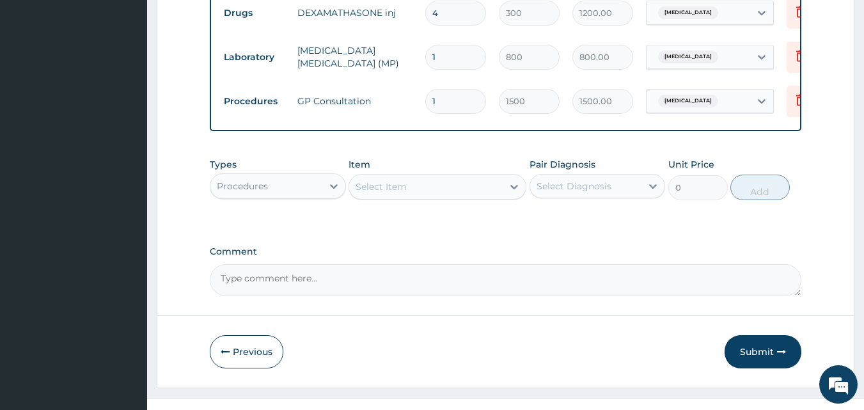
scroll to position [814, 0]
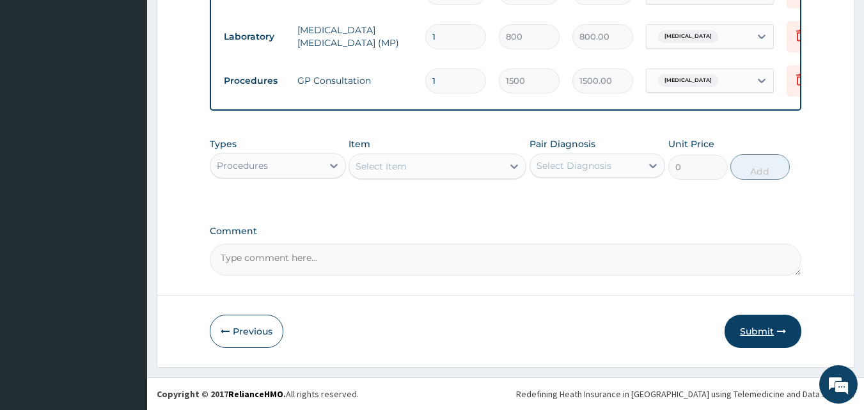
click at [773, 323] on button "Submit" at bounding box center [763, 331] width 77 height 33
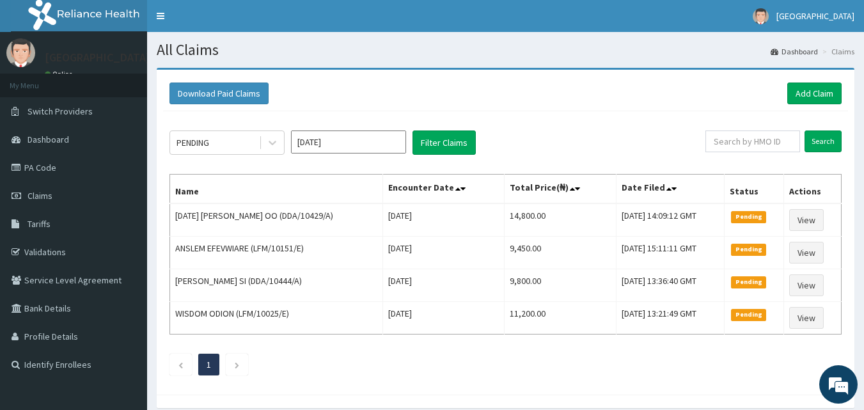
click at [704, 136] on div "PENDING [DATE] Filter Claims Search Name Encounter Date Total Price(₦) Date Fil…" at bounding box center [505, 249] width 685 height 277
